Goal: Task Accomplishment & Management: Use online tool/utility

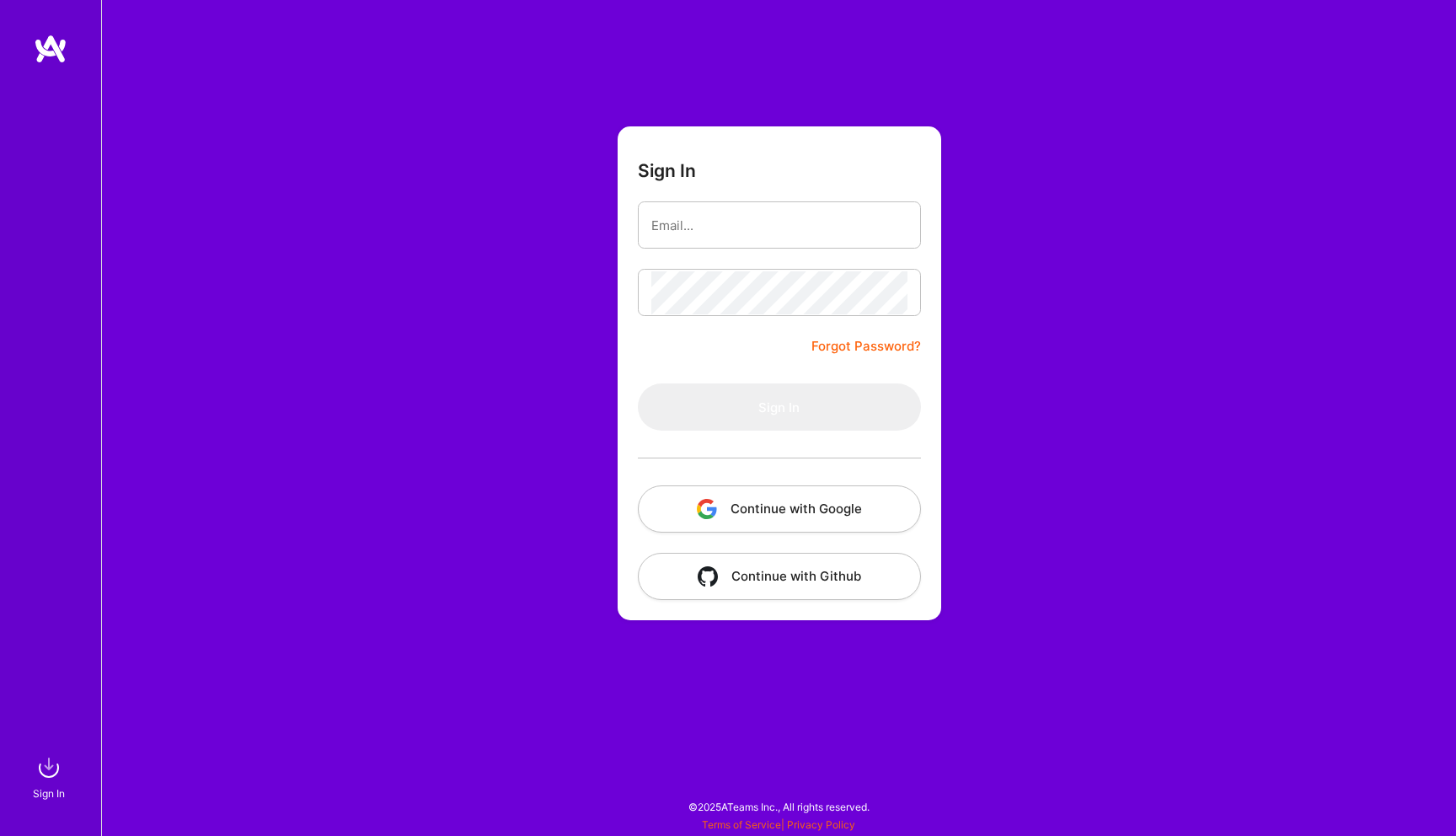
click at [420, 503] on button "Continue with Google" at bounding box center [779, 509] width 283 height 47
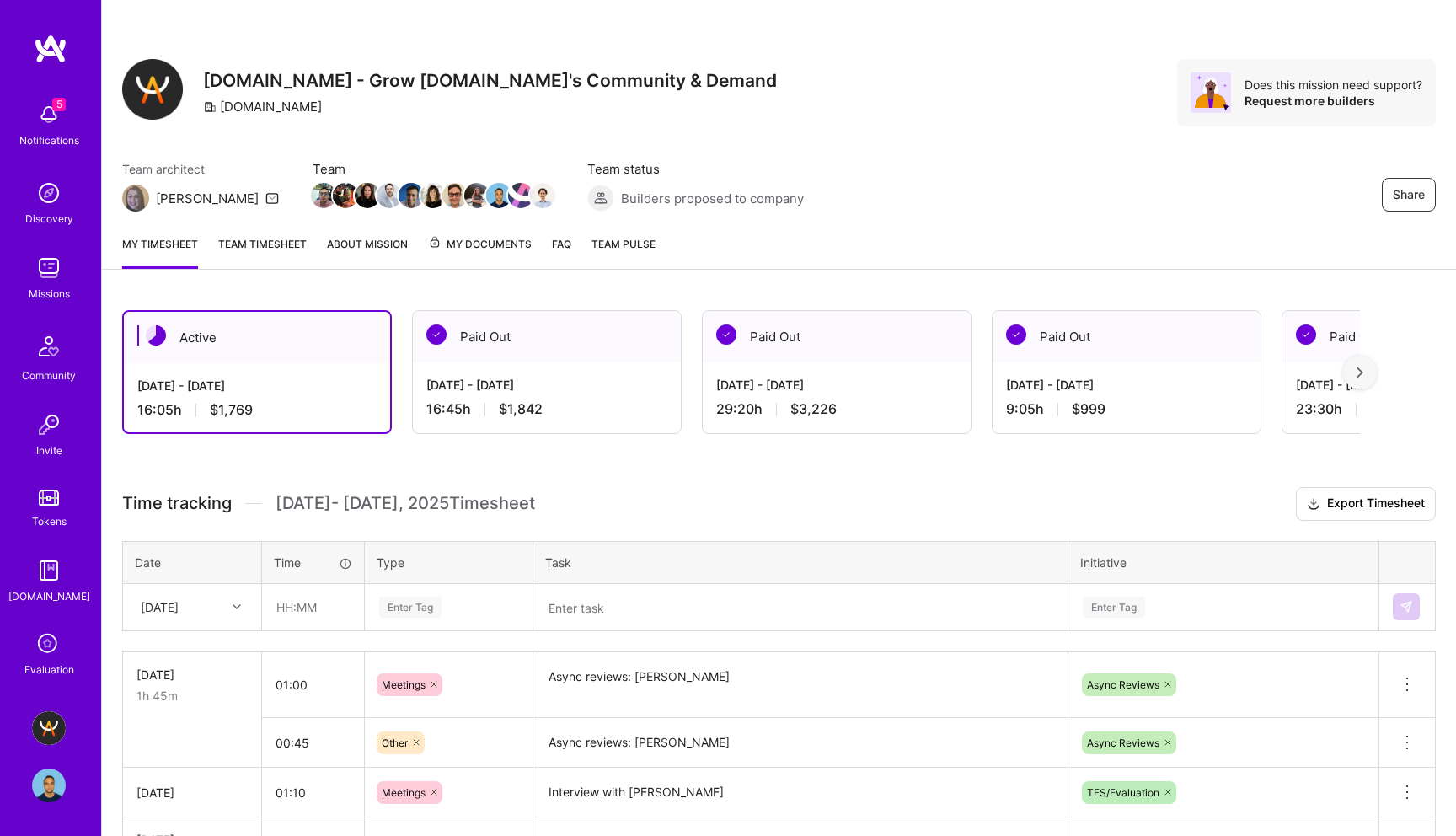
click at [420, 604] on textarea at bounding box center [800, 607] width 531 height 44
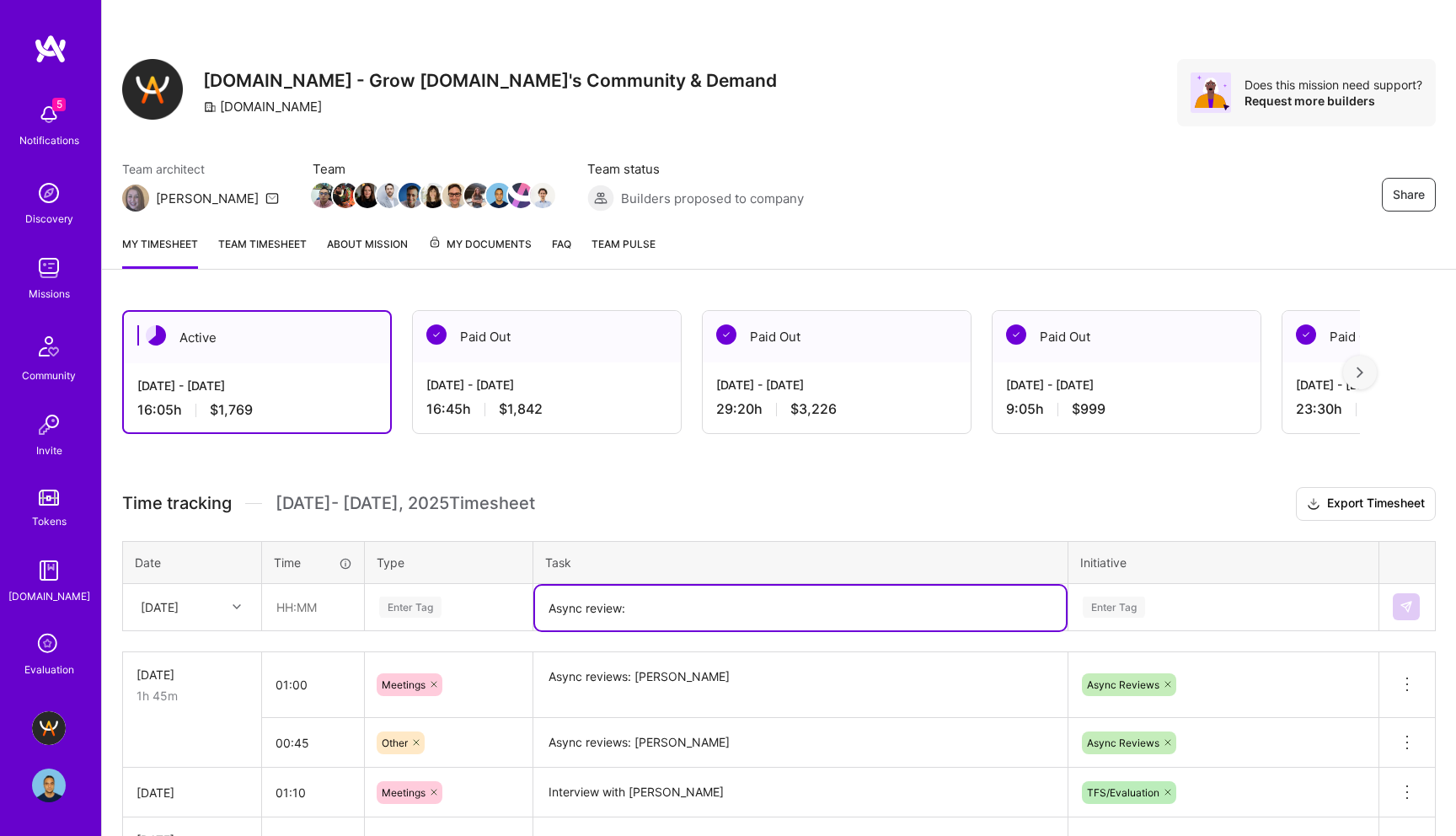
paste textarea "[PERSON_NAME]"
type textarea "Async review: [PERSON_NAME]"
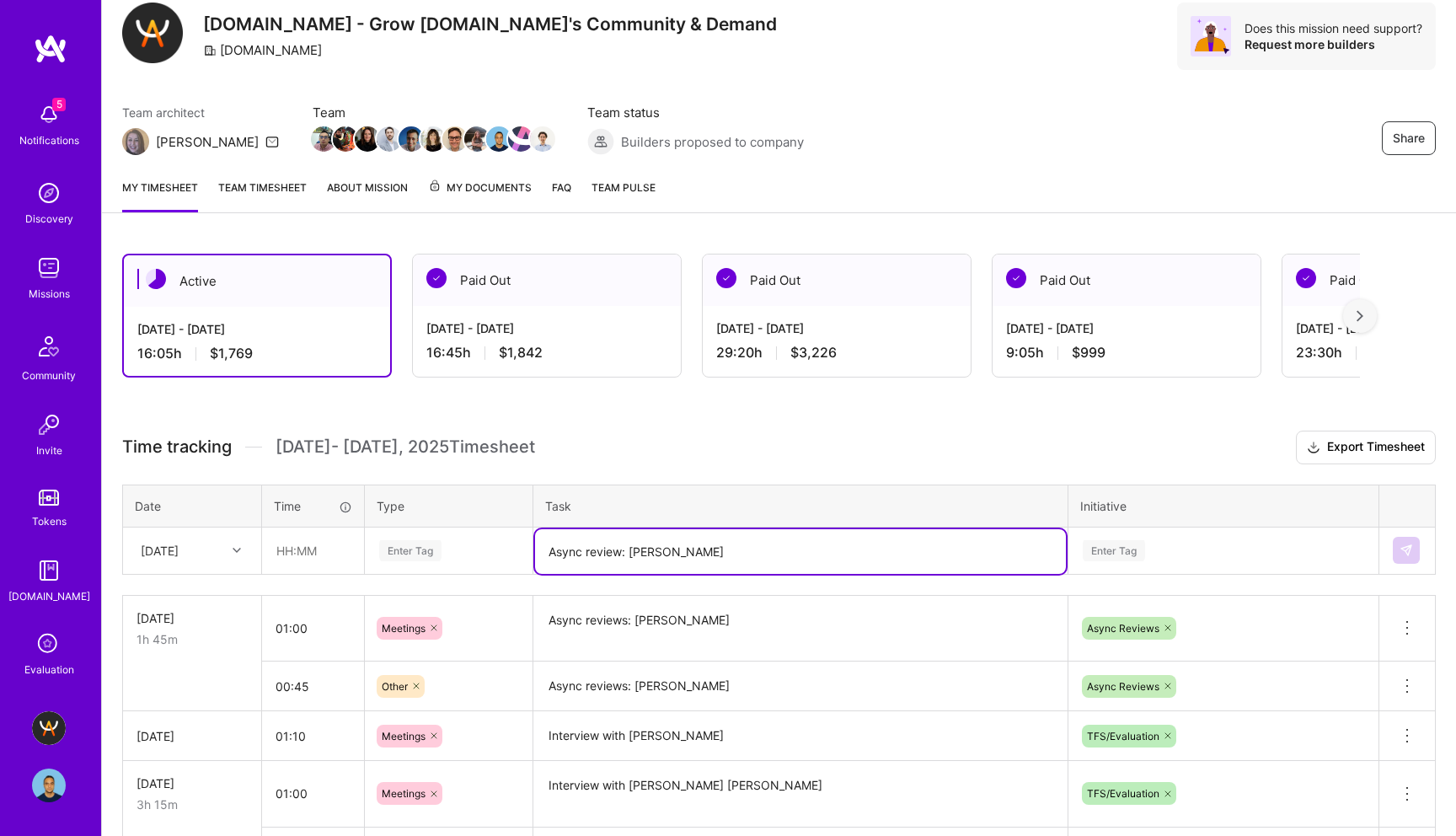
click at [419, 572] on div "Enter Tag" at bounding box center [449, 550] width 166 height 44
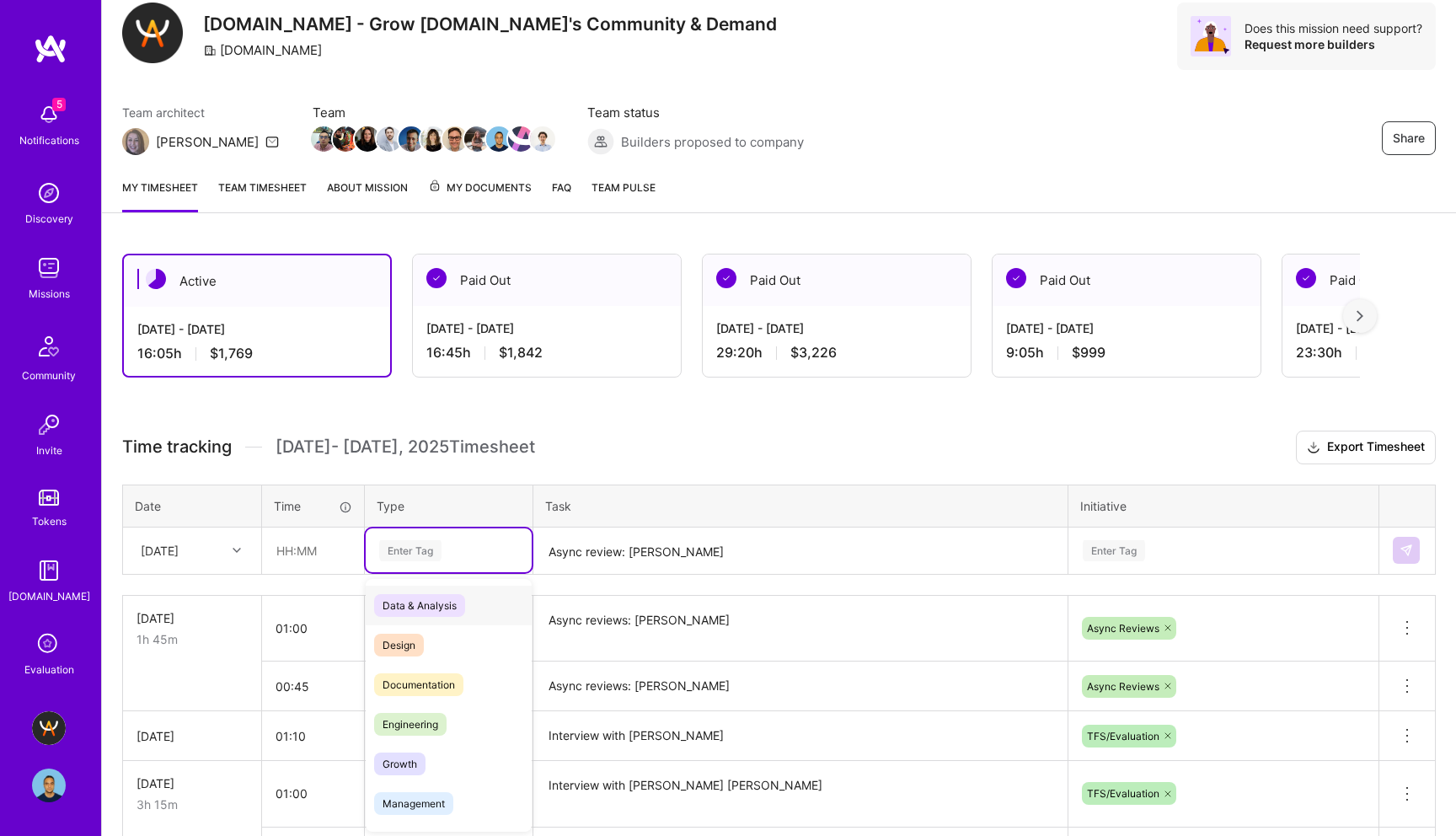
scroll to position [58, 0]
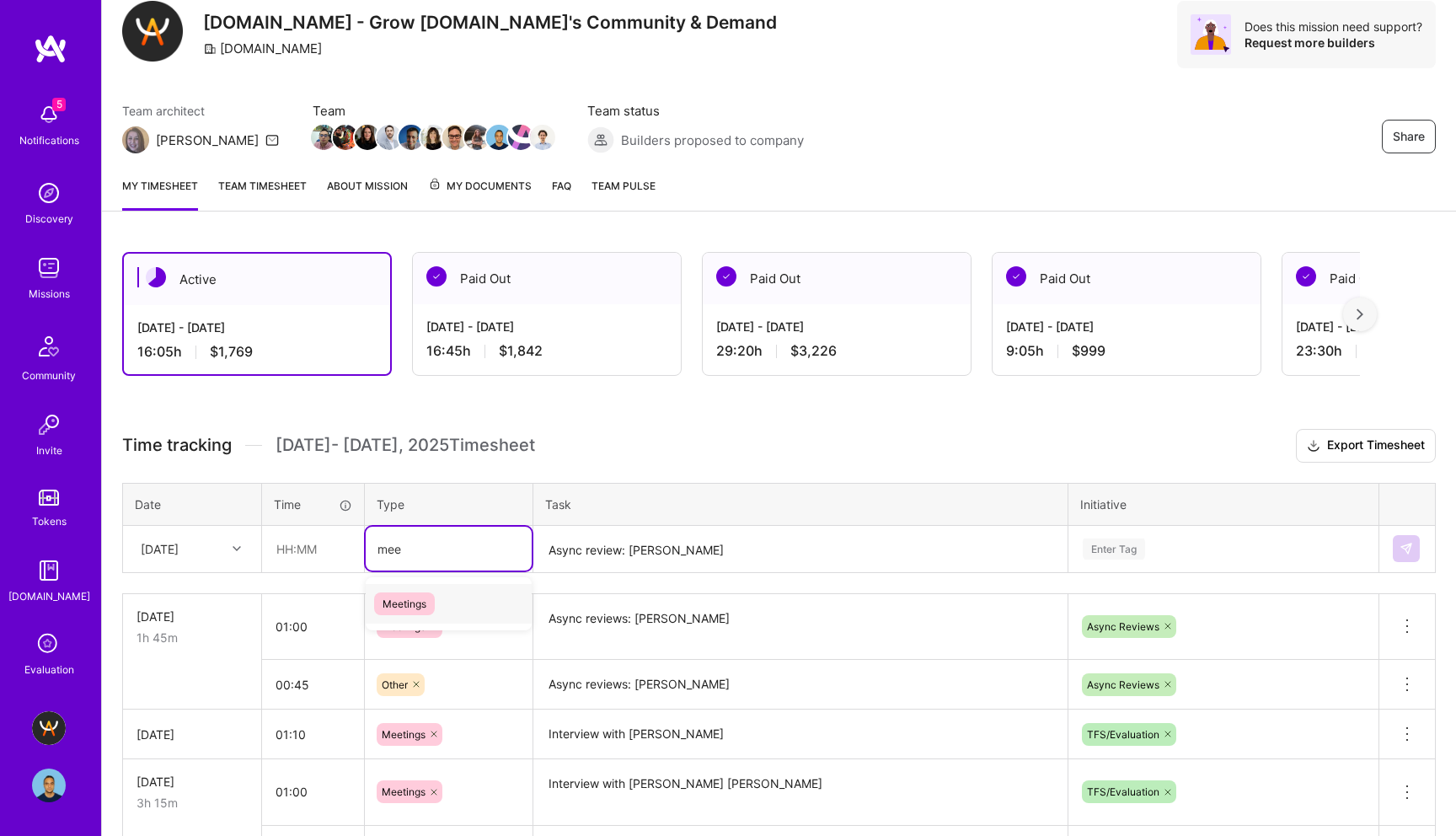
type input "meet"
click at [401, 600] on span "Meetings" at bounding box center [404, 604] width 61 height 23
click at [297, 545] on input "text" at bounding box center [313, 549] width 100 height 45
type input "01:00"
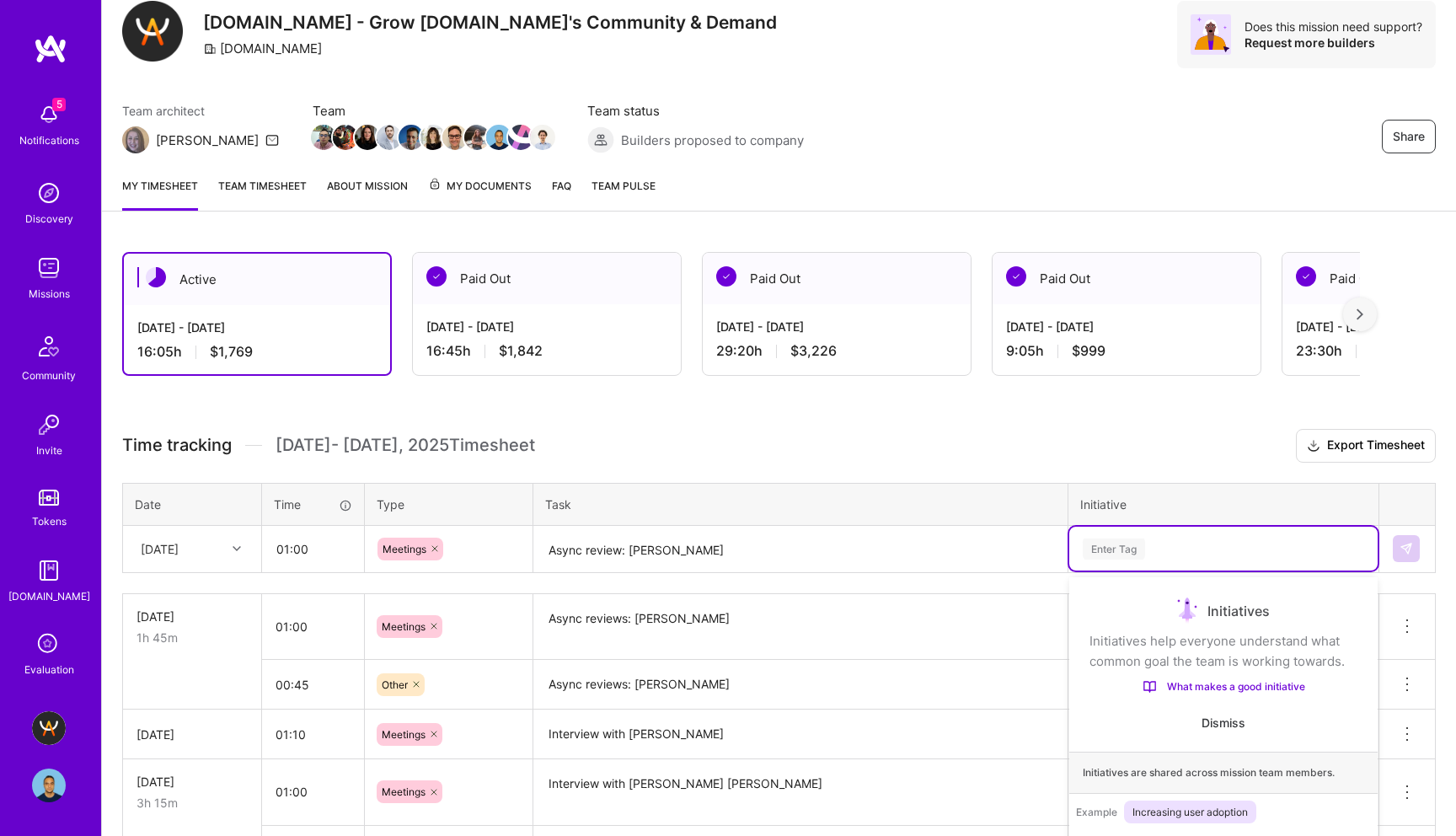
click at [420, 540] on div "option Technical Test focused, 1 of 62. 62 results available. Use Up and Down t…" at bounding box center [1224, 548] width 309 height 44
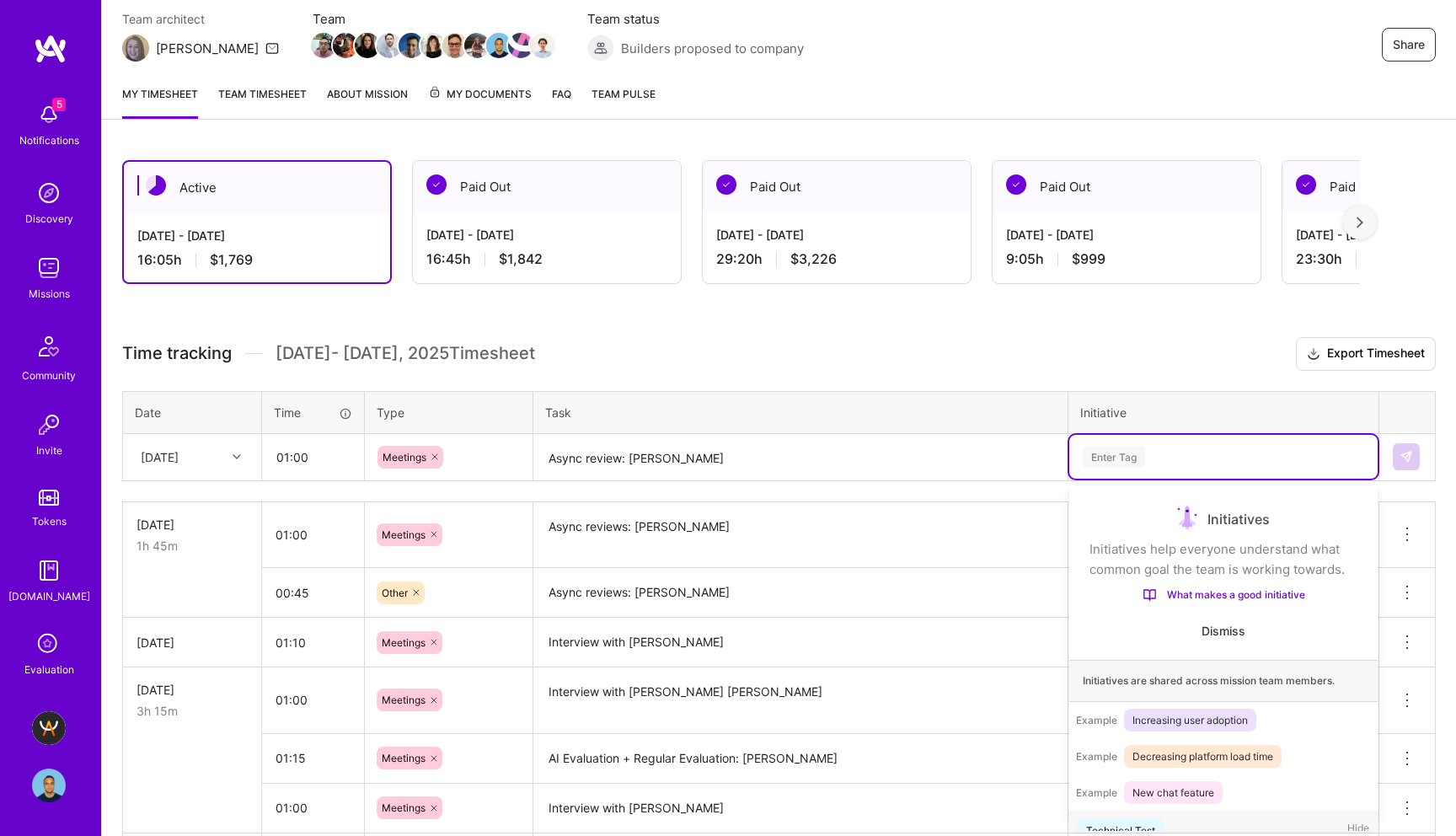
scroll to position [151, 0]
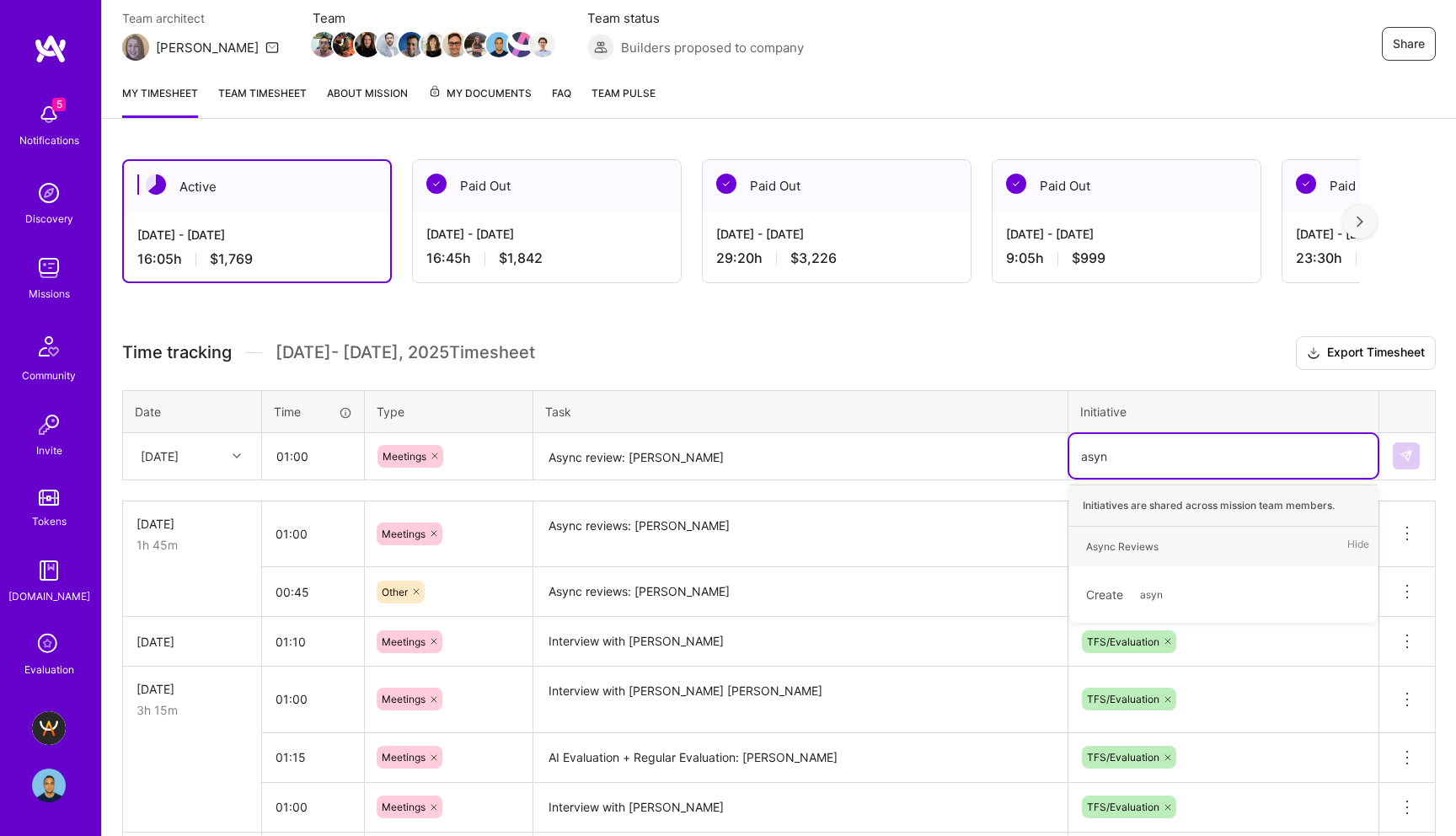
type input "async"
click at [420, 551] on span "Async Reviews" at bounding box center [1122, 547] width 89 height 23
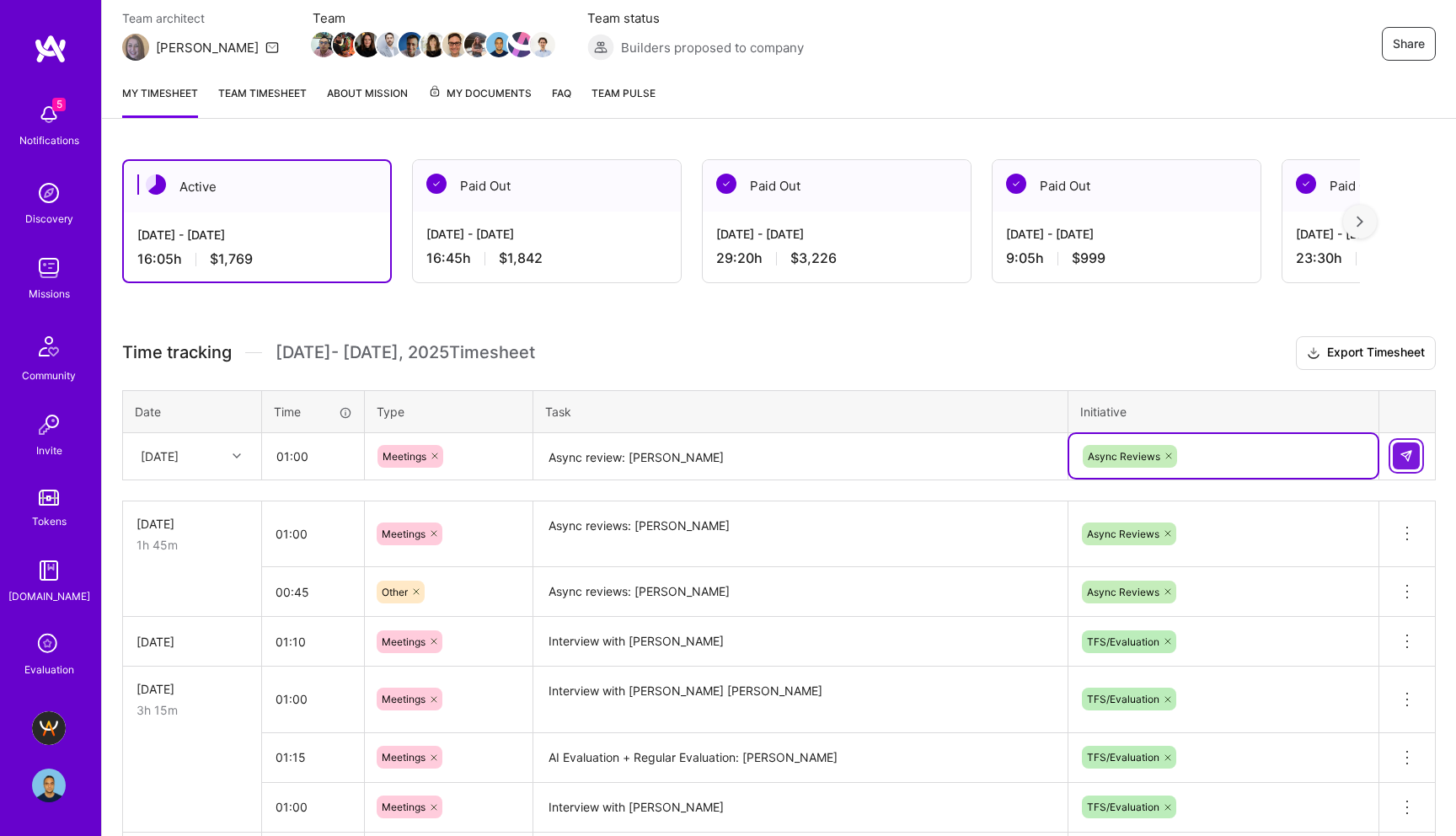
click at [420, 454] on img at bounding box center [1406, 455] width 13 height 13
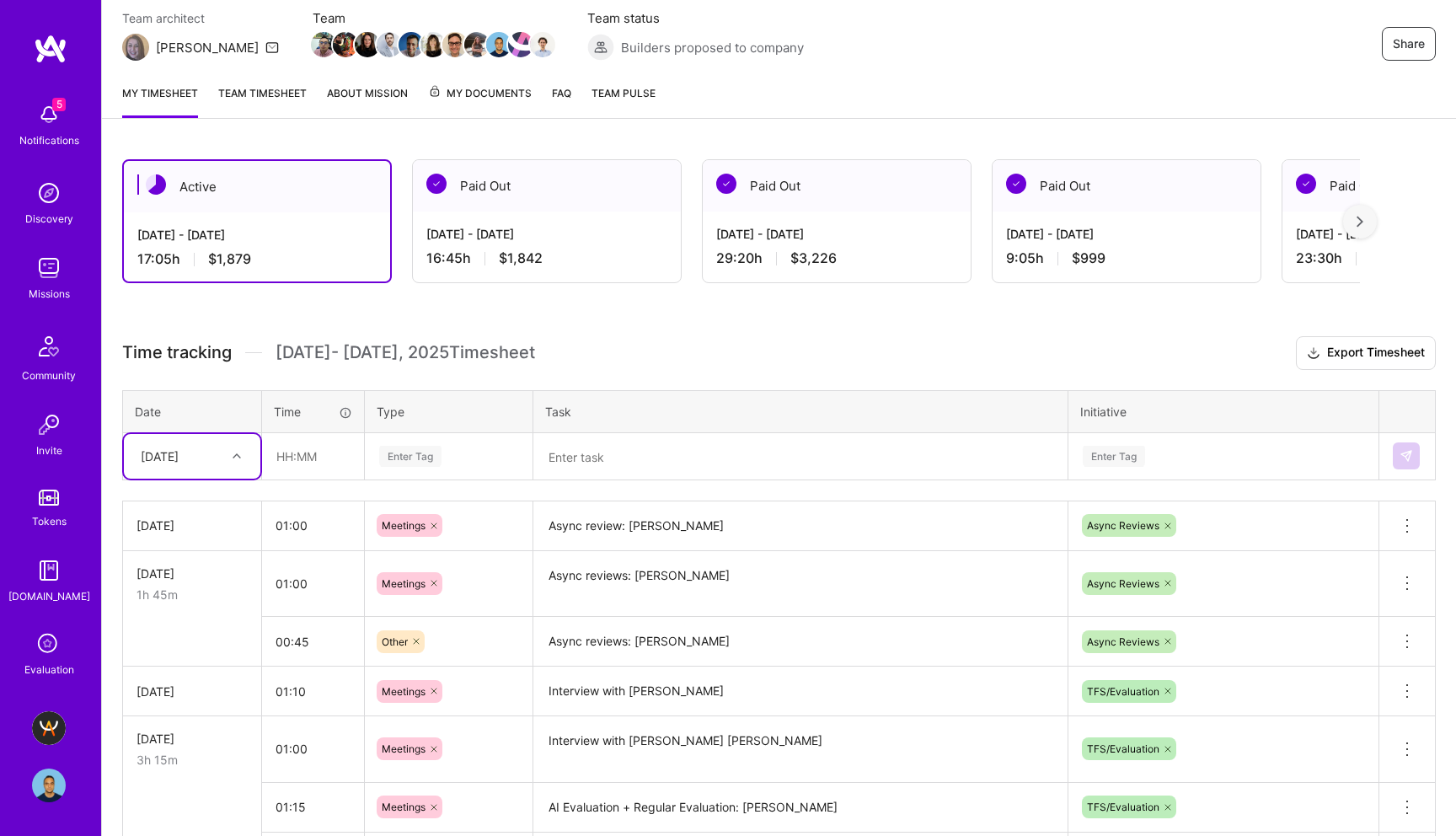
click at [420, 364] on h3 "Time tracking [DATE] - [DATE] Timesheet Export Timesheet" at bounding box center [779, 353] width 1313 height 34
